Goal: Transaction & Acquisition: Obtain resource

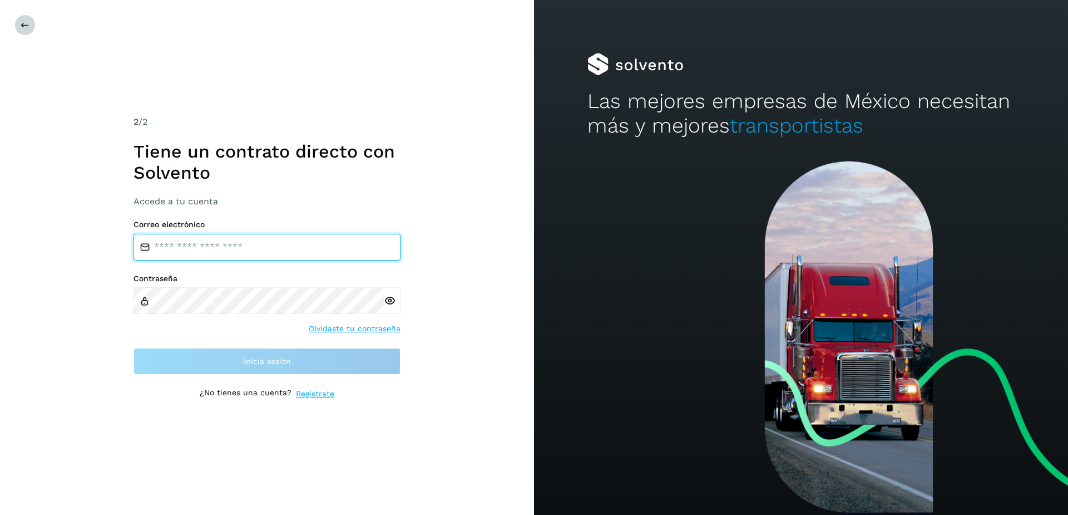
type input "**********"
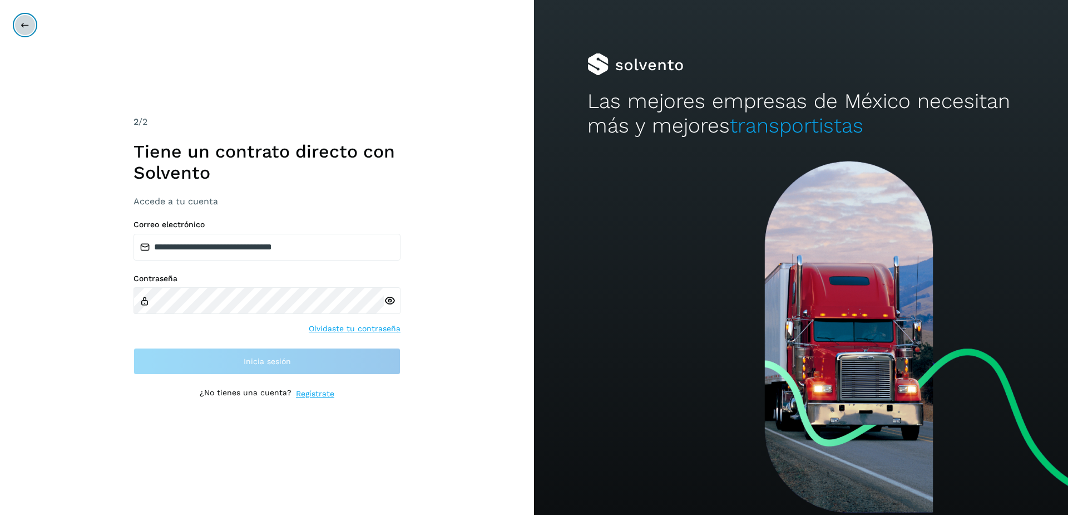
click at [15, 25] on button at bounding box center [24, 24] width 21 height 21
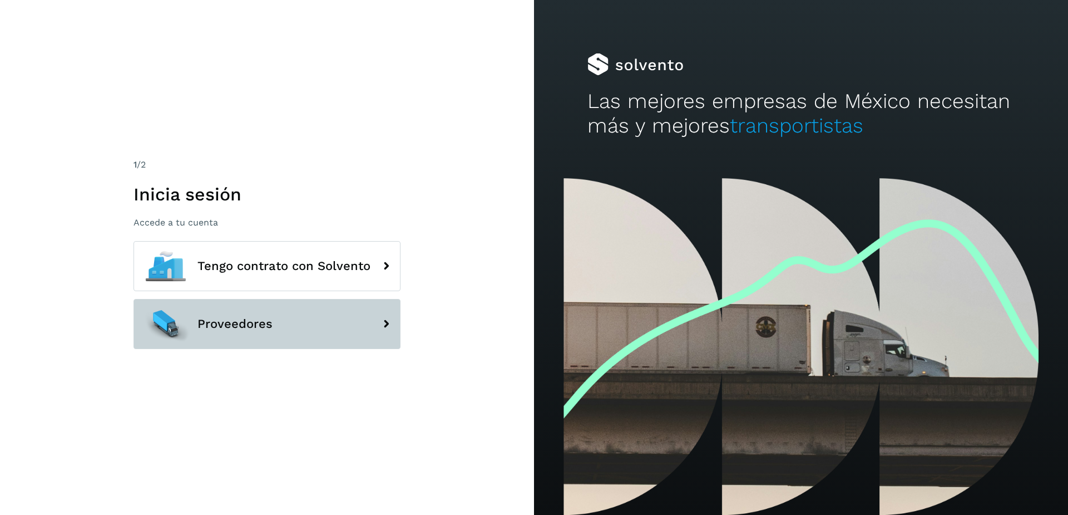
click at [260, 309] on button "Proveedores" at bounding box center [267, 324] width 267 height 50
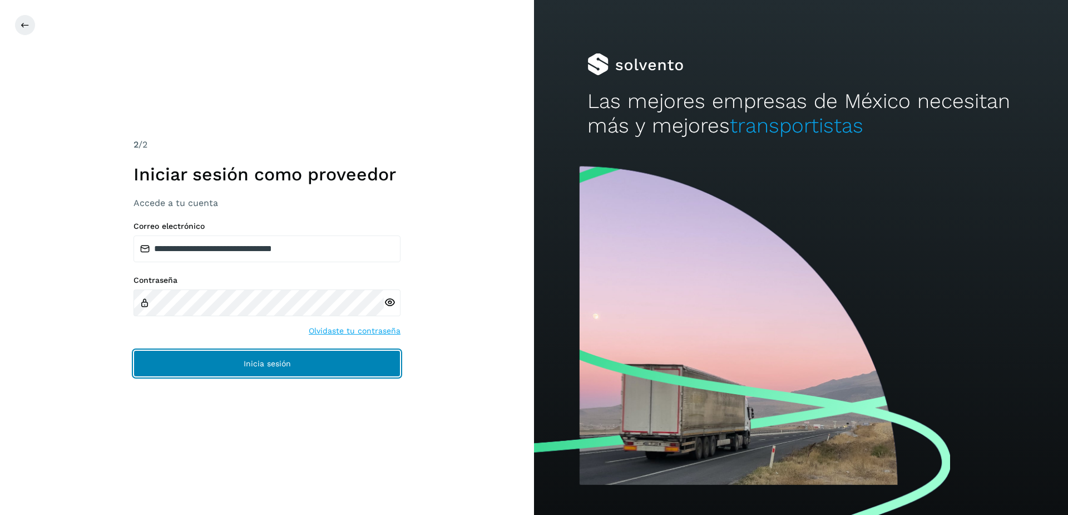
click at [277, 375] on button "Inicia sesión" at bounding box center [267, 363] width 267 height 27
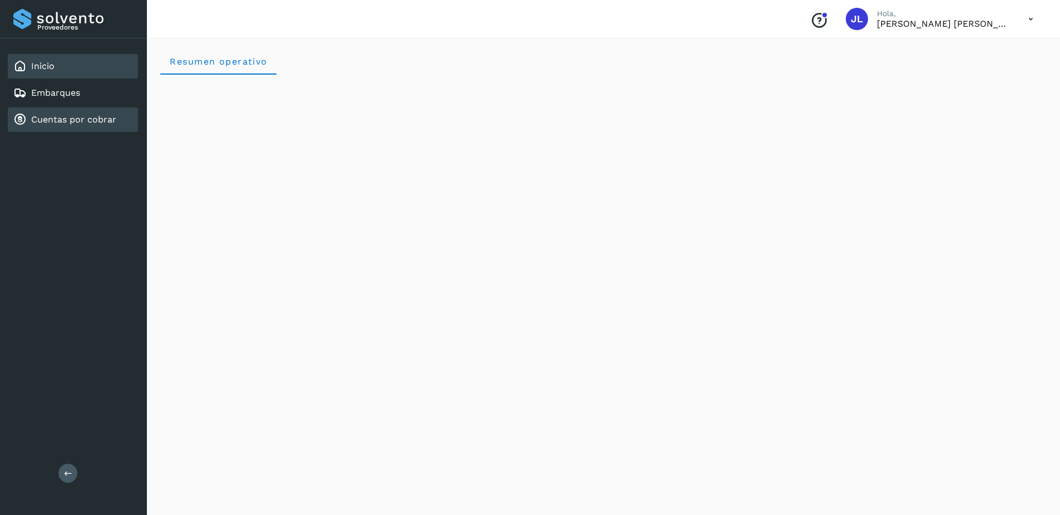
click at [96, 110] on div "Cuentas por cobrar" at bounding box center [73, 119] width 130 height 24
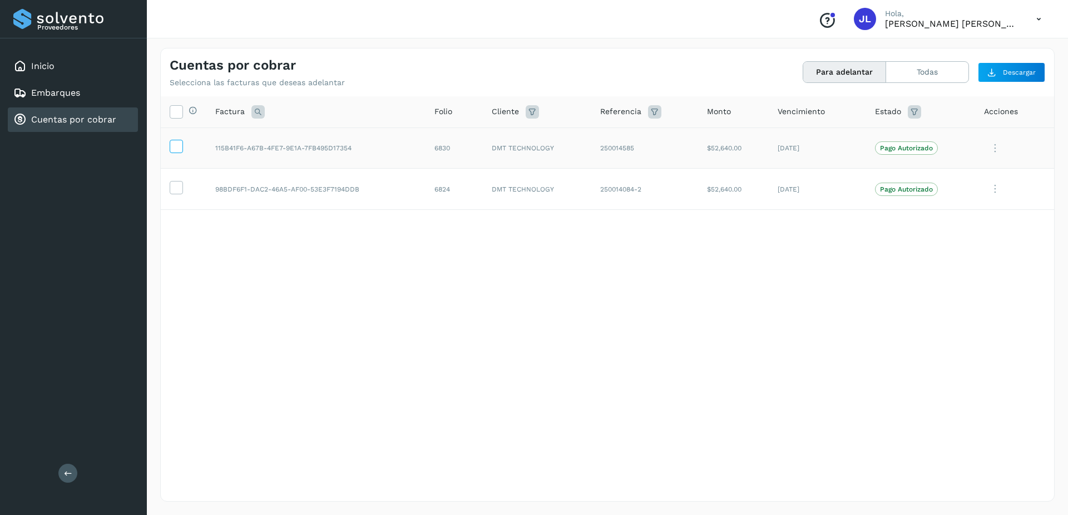
click at [171, 142] on icon at bounding box center [176, 146] width 12 height 12
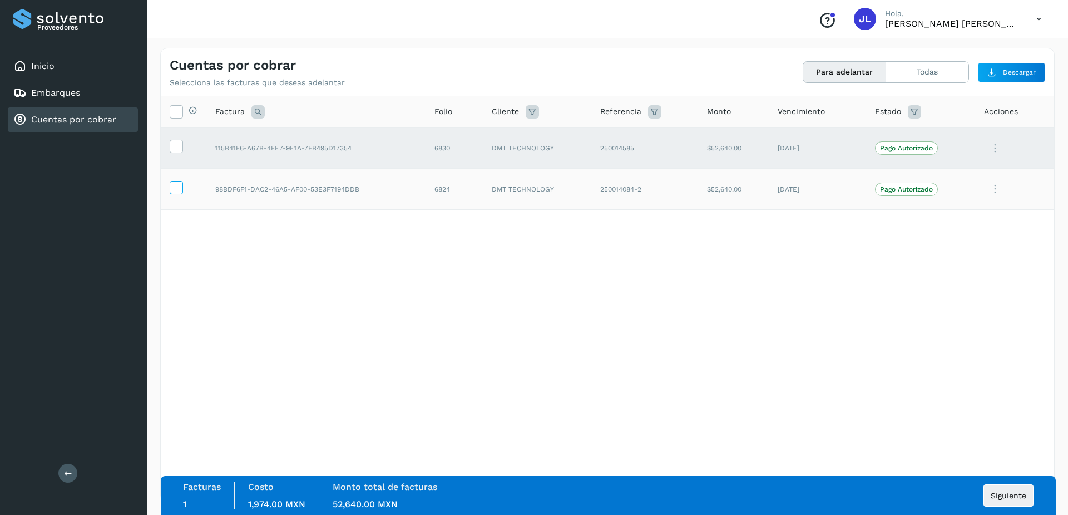
drag, startPoint x: 175, startPoint y: 180, endPoint x: 176, endPoint y: 186, distance: 6.1
click at [176, 180] on td at bounding box center [184, 189] width 46 height 41
click at [176, 186] on icon at bounding box center [176, 187] width 12 height 12
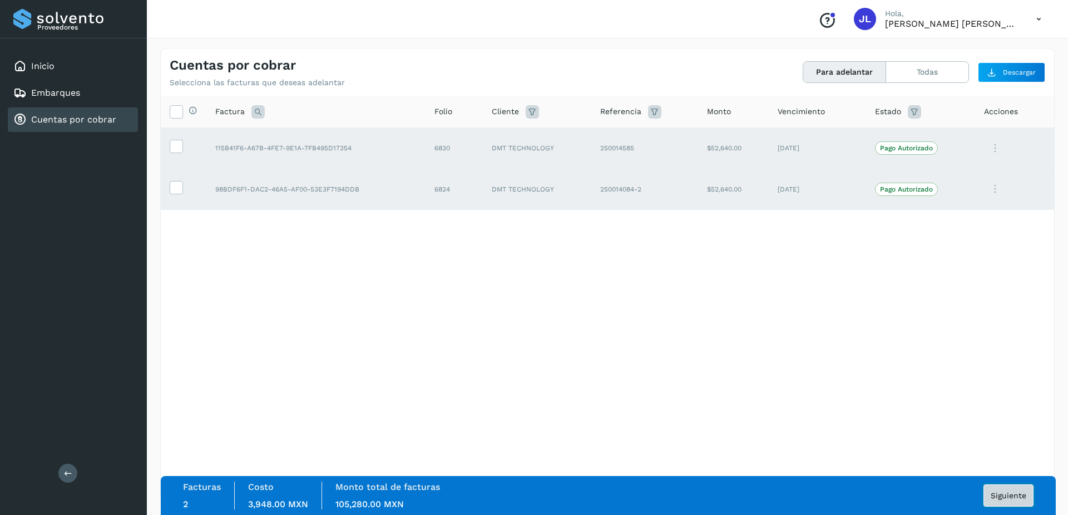
click at [1005, 495] on span "Siguiente" at bounding box center [1009, 495] width 36 height 8
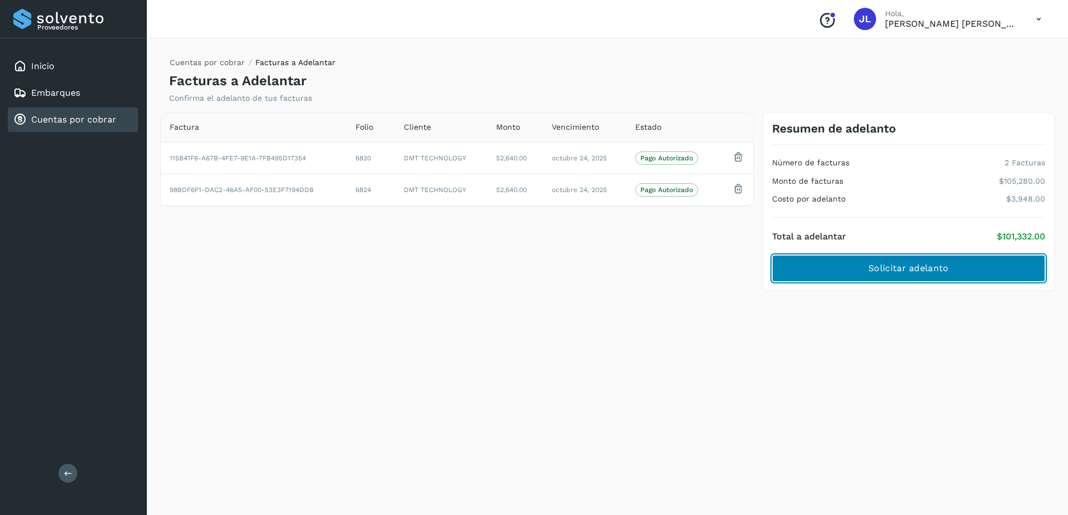
click at [865, 265] on button "Solicitar adelanto" at bounding box center [908, 268] width 273 height 27
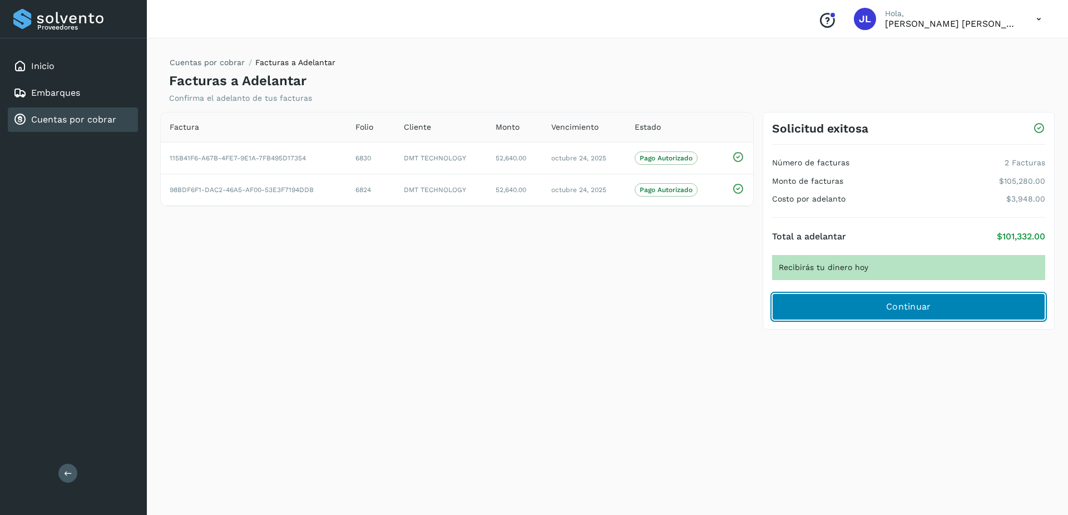
click at [910, 311] on span "Continuar" at bounding box center [908, 307] width 45 height 12
